Goal: Book appointment/travel/reservation

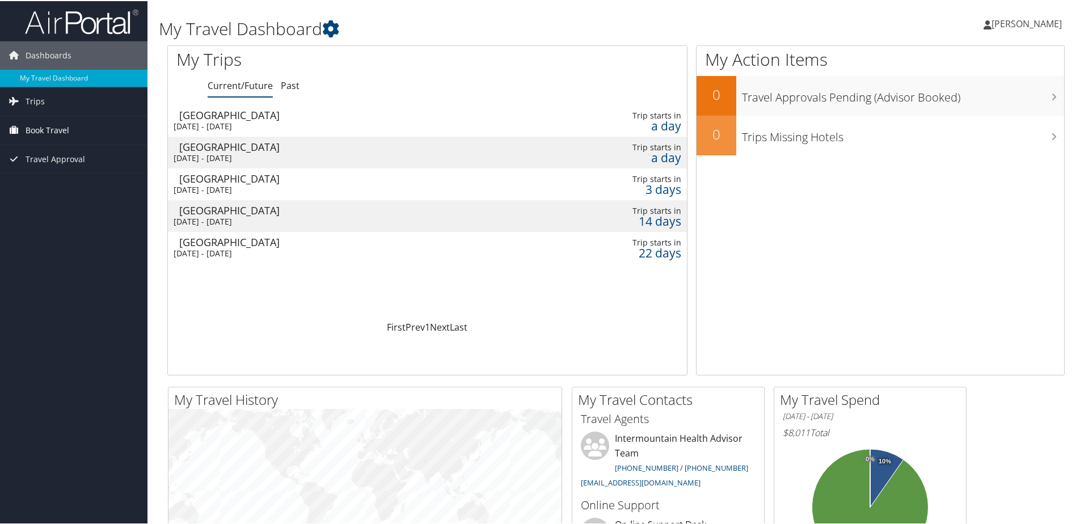
click at [42, 125] on span "Book Travel" at bounding box center [48, 129] width 44 height 28
click at [52, 184] on link "Book/Manage Online Trips" at bounding box center [73, 185] width 147 height 17
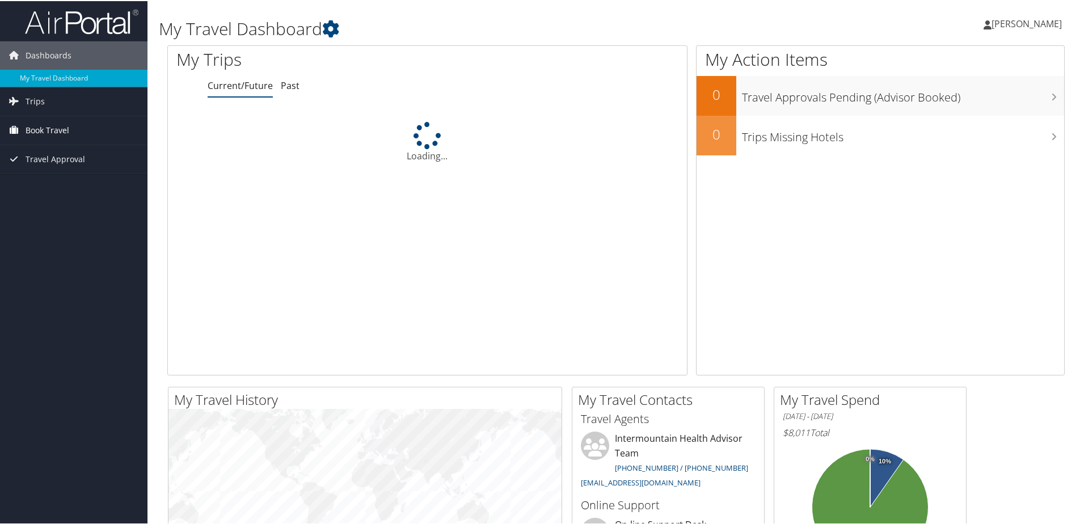
click at [33, 127] on span "Book Travel" at bounding box center [48, 129] width 44 height 28
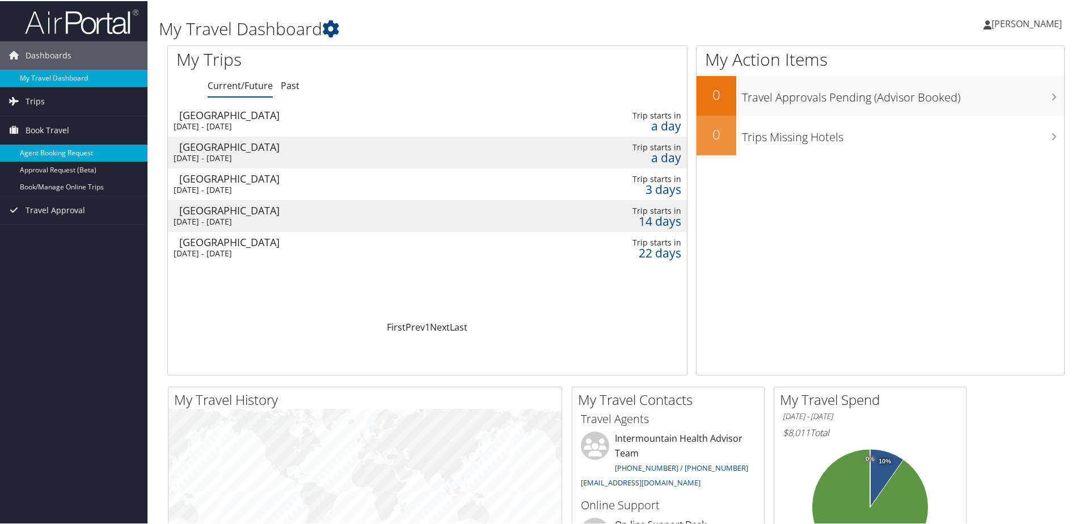
click at [46, 145] on link "Agent Booking Request" at bounding box center [73, 151] width 147 height 17
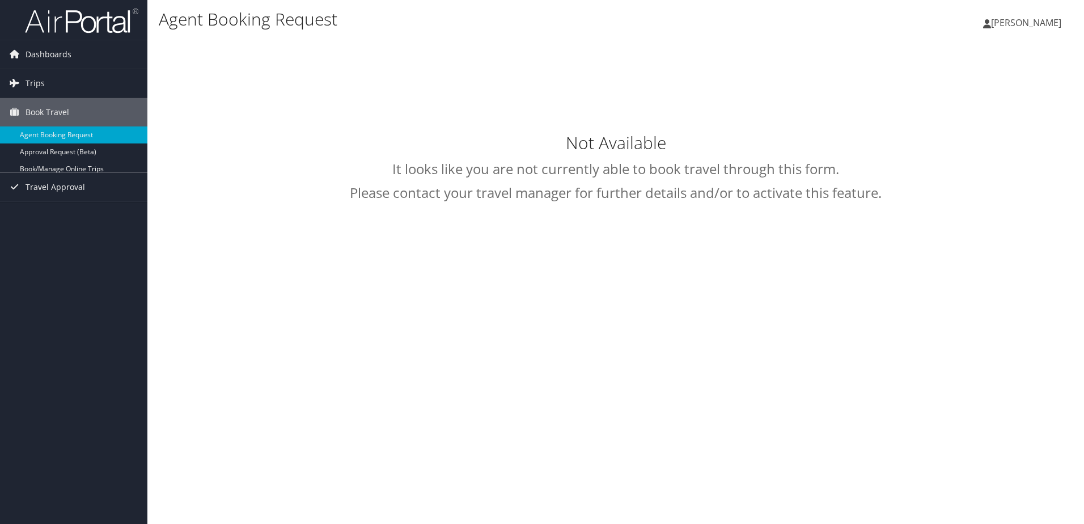
select select "[EMAIL_ADDRESS][DOMAIN_NAME]"
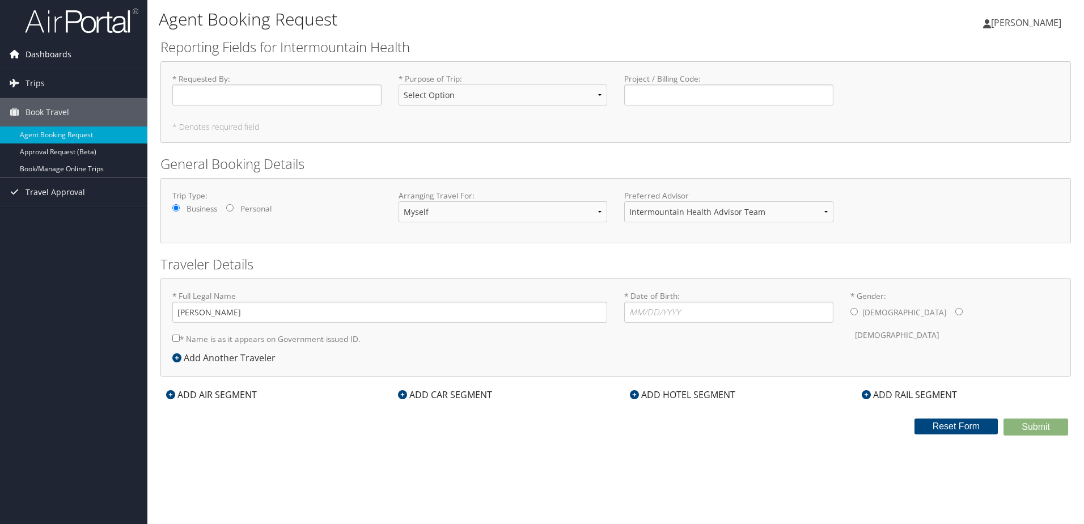
click at [34, 53] on span "Dashboards" at bounding box center [49, 54] width 46 height 28
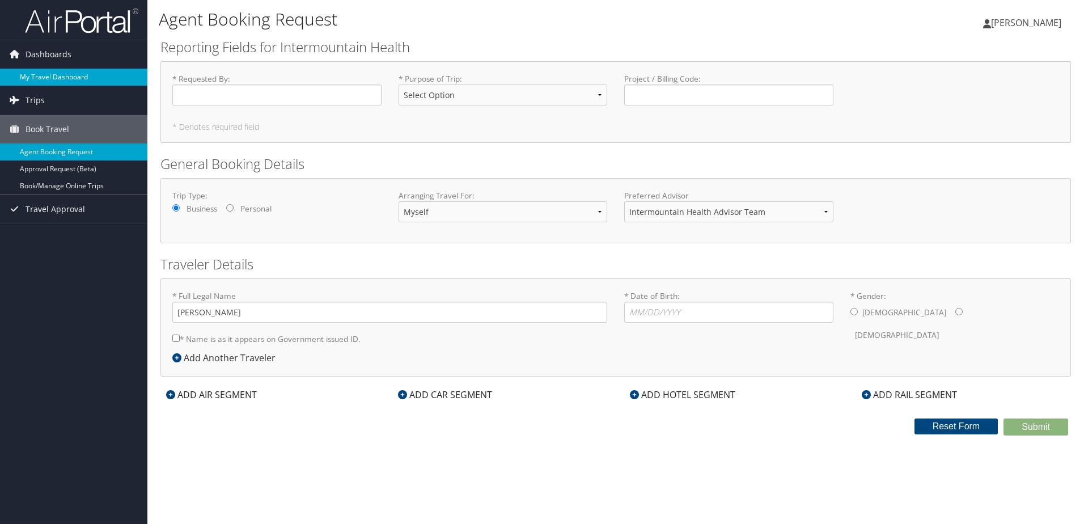
click at [43, 78] on link "My Travel Dashboard" at bounding box center [73, 77] width 147 height 17
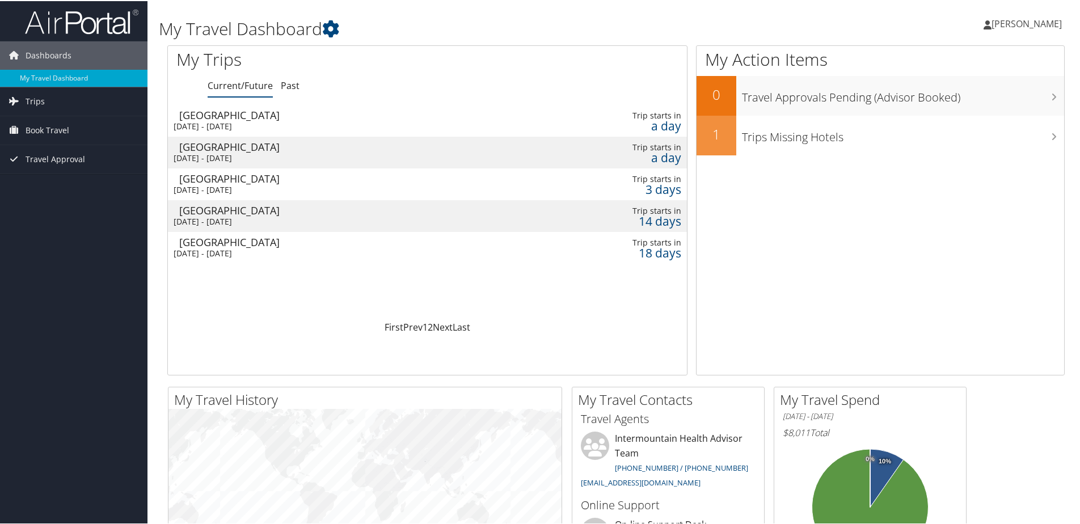
click at [366, 243] on div "Nashville" at bounding box center [339, 241] width 320 height 10
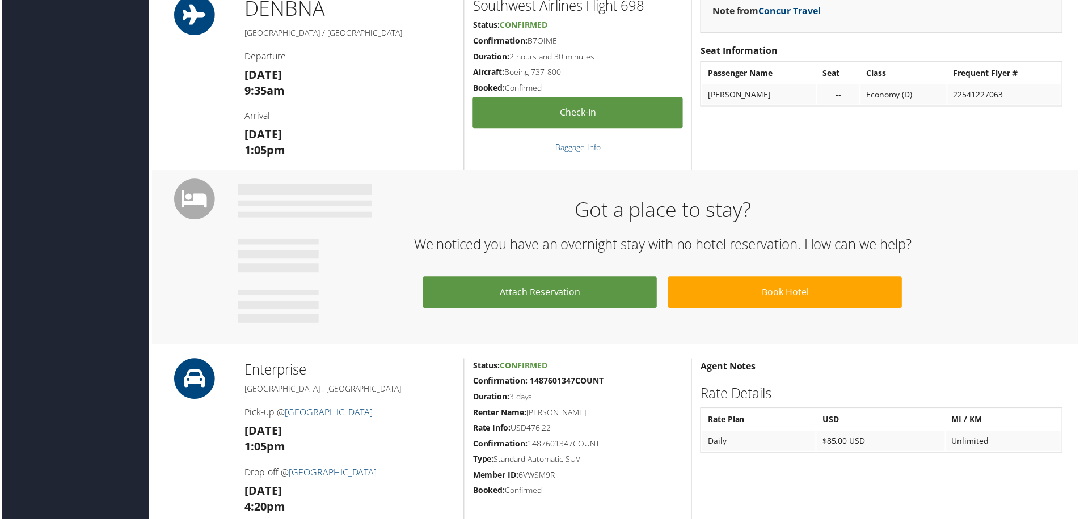
scroll to position [510, 0]
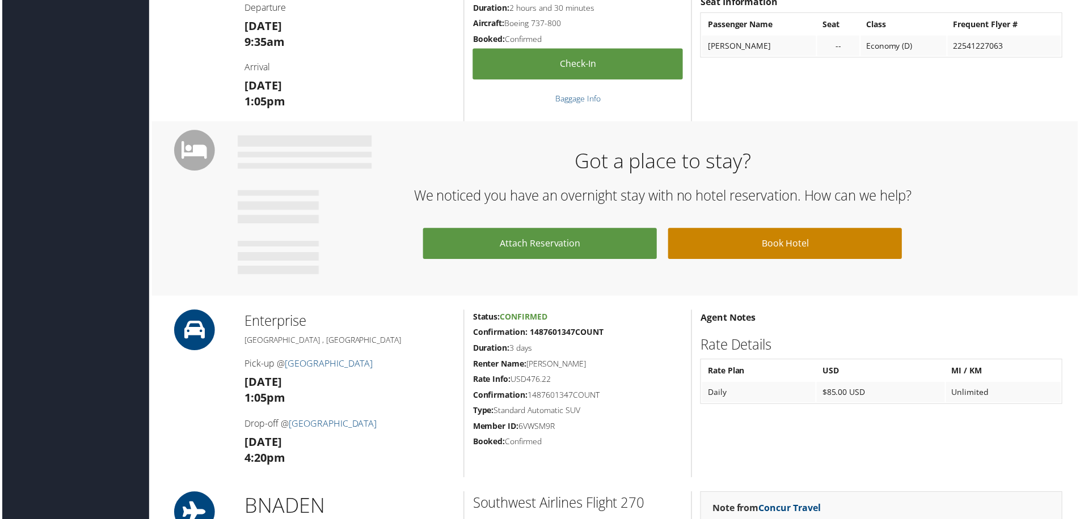
click at [773, 244] on link "Book Hotel" at bounding box center [786, 244] width 235 height 31
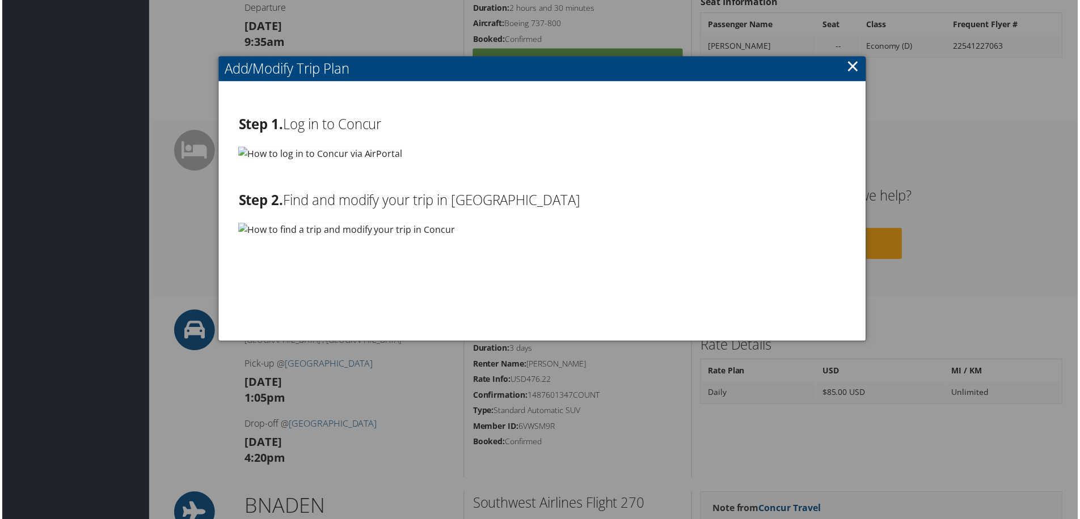
click at [851, 65] on link "×" at bounding box center [854, 66] width 13 height 23
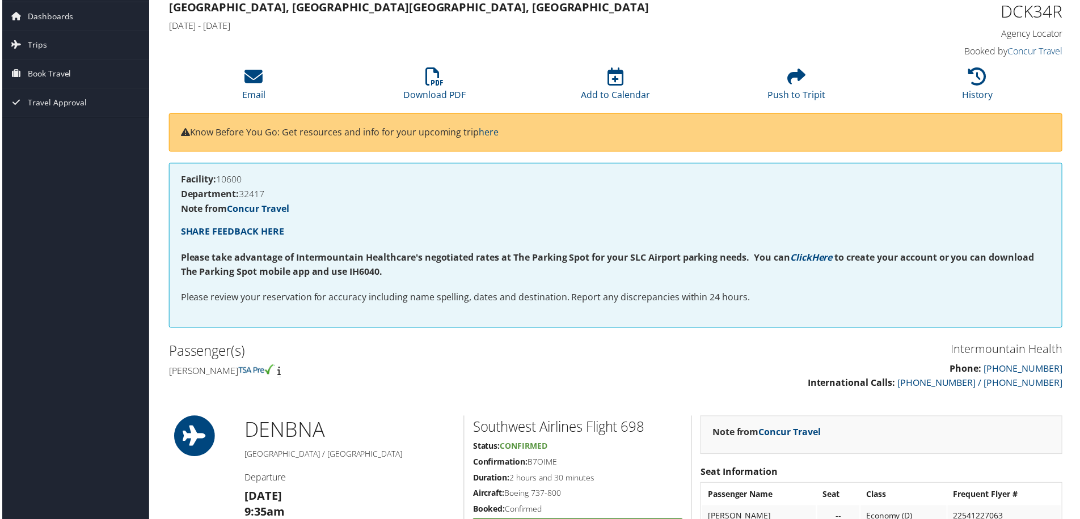
scroll to position [0, 0]
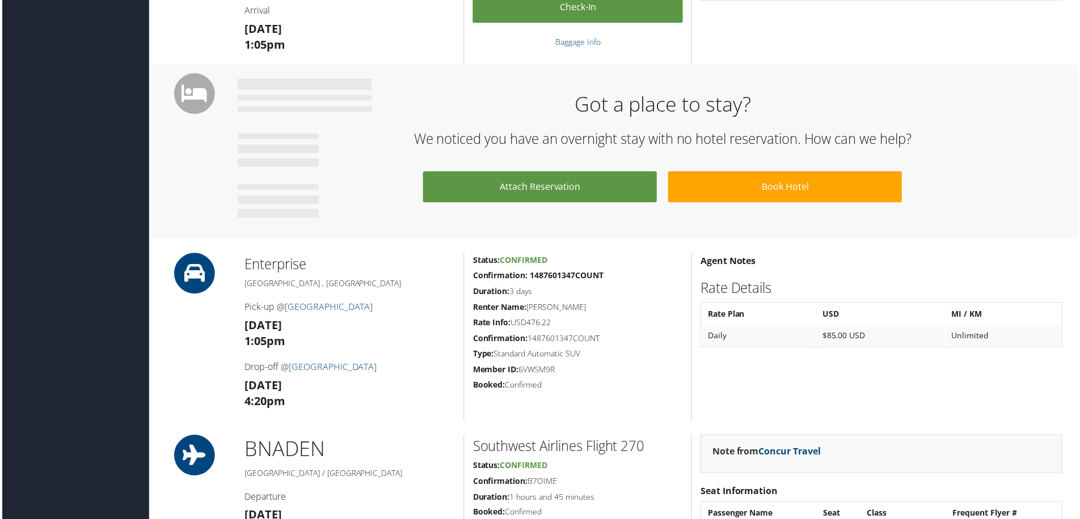
scroll to position [567, 0]
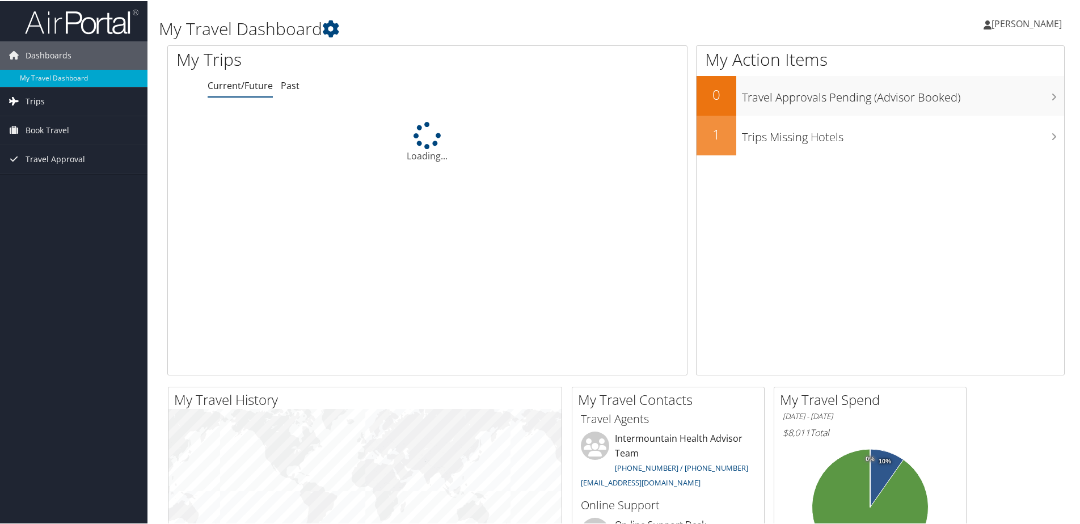
click at [37, 99] on span "Trips" at bounding box center [35, 100] width 19 height 28
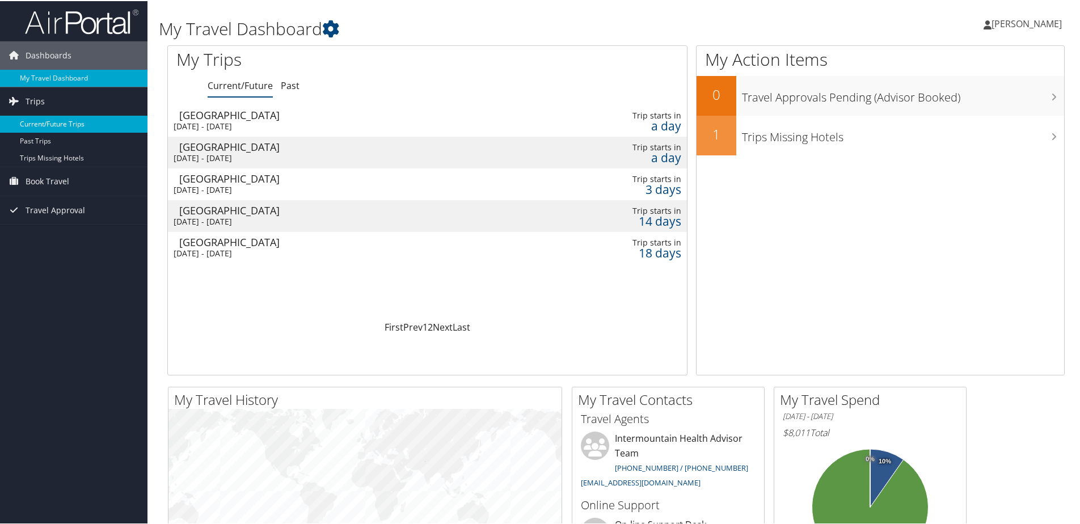
click at [49, 122] on link "Current/Future Trips" at bounding box center [73, 123] width 147 height 17
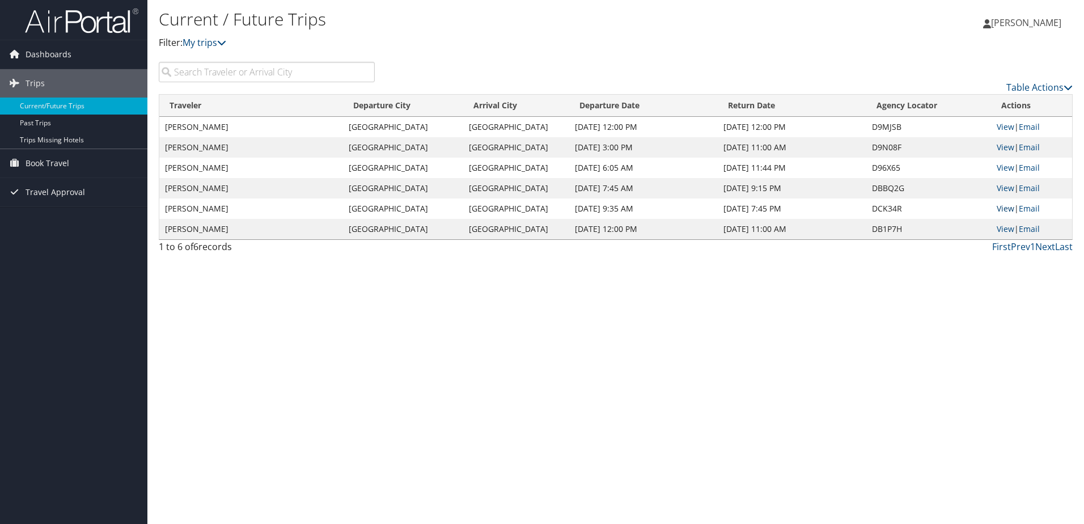
click at [1003, 207] on link "View" at bounding box center [1006, 208] width 18 height 11
click at [60, 158] on span "Book Travel" at bounding box center [48, 163] width 44 height 28
click at [60, 223] on link "Book/Manage Online Trips" at bounding box center [73, 220] width 147 height 17
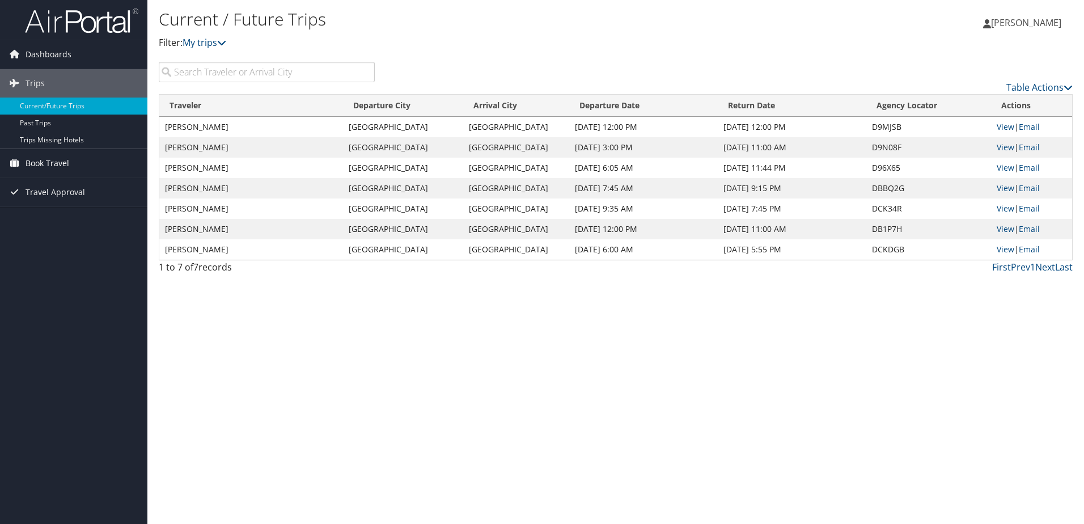
click at [40, 159] on span "Book Travel" at bounding box center [48, 163] width 44 height 28
click at [52, 218] on link "Book/Manage Online Trips" at bounding box center [73, 220] width 147 height 17
